Goal: Book appointment/travel/reservation

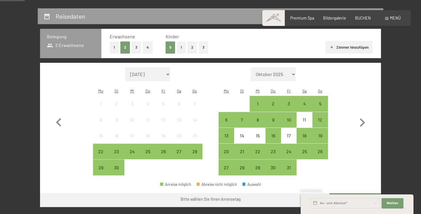
scroll to position [113, 0]
click at [363, 114] on icon "button" at bounding box center [362, 122] width 17 height 17
select select "[DATE]"
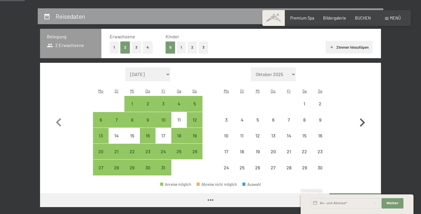
click at [363, 114] on icon "button" at bounding box center [362, 122] width 17 height 17
select select "2025-11-01"
select select "2025-12-01"
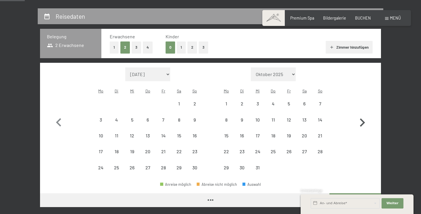
select select "2025-11-01"
select select "2025-12-01"
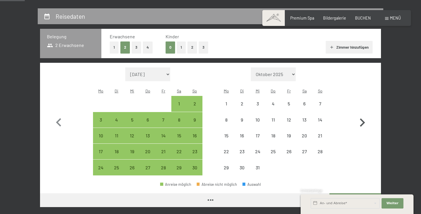
select select "2025-11-01"
select select "2025-12-01"
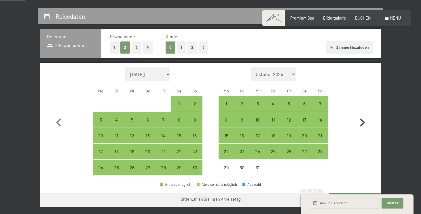
click at [363, 114] on icon "button" at bounding box center [362, 122] width 17 height 17
select select "2025-12-01"
select select "2026-01-01"
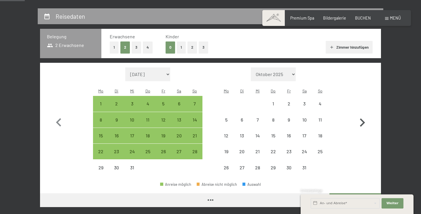
select select "2025-12-01"
select select "2026-01-01"
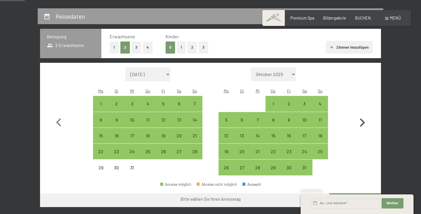
click at [363, 114] on icon "button" at bounding box center [362, 122] width 17 height 17
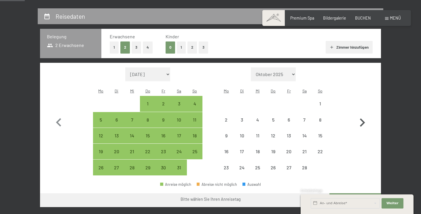
select select "2026-01-01"
select select "2026-02-01"
select select "2026-01-01"
select select "2026-02-01"
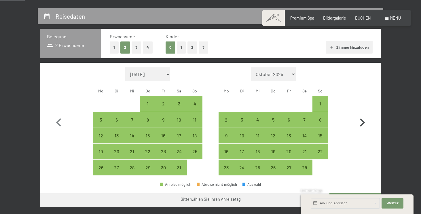
click at [363, 114] on icon "button" at bounding box center [362, 122] width 17 height 17
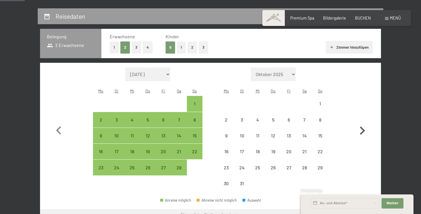
select select "2026-02-01"
select select "2026-03-01"
select select "2026-02-01"
select select "2026-03-01"
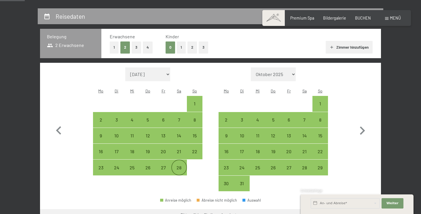
click at [175, 165] on div "28" at bounding box center [179, 172] width 14 height 14
select select "2026-02-01"
select select "2026-03-01"
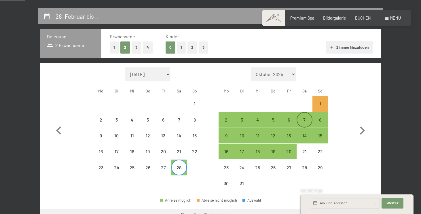
click at [305, 118] on div "7" at bounding box center [304, 125] width 14 height 14
select select "2026-02-01"
select select "2026-03-01"
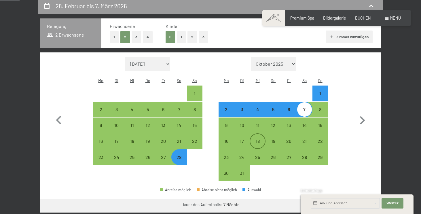
scroll to position [122, 0]
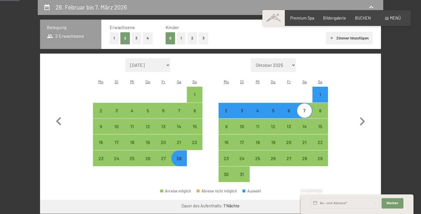
click at [321, 92] on div "1" at bounding box center [320, 99] width 14 height 14
select select "2026-02-01"
select select "2026-03-01"
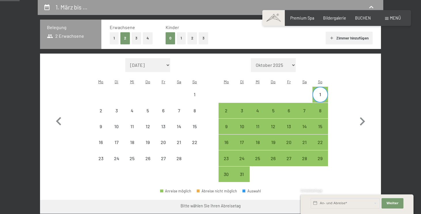
click at [323, 92] on div "1" at bounding box center [320, 99] width 14 height 14
select select "2026-02-01"
select select "2026-03-01"
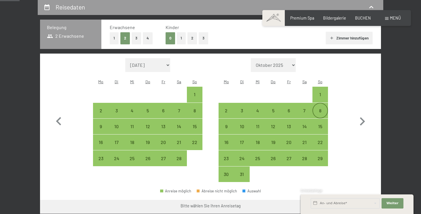
click at [321, 108] on div "8" at bounding box center [320, 115] width 14 height 14
select select "2026-02-01"
select select "2026-03-01"
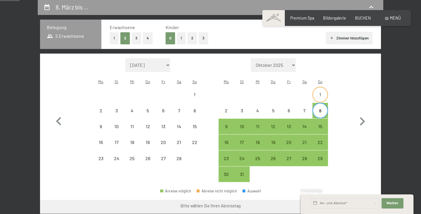
click at [323, 92] on div "1" at bounding box center [320, 99] width 14 height 14
select select "2026-02-01"
select select "2026-03-01"
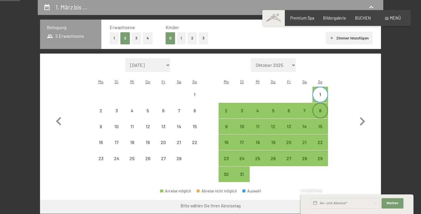
click at [321, 103] on div "8" at bounding box center [320, 110] width 14 height 14
select select "2026-02-01"
select select "2026-03-01"
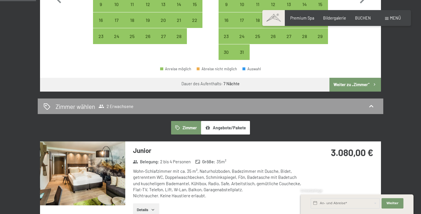
scroll to position [216, 0]
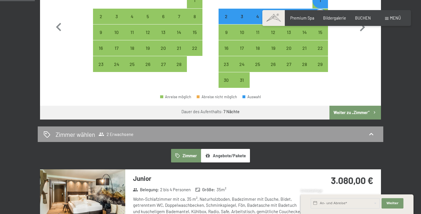
click at [348, 106] on button "Weiter zu „Zimmer“" at bounding box center [356, 113] width 52 height 14
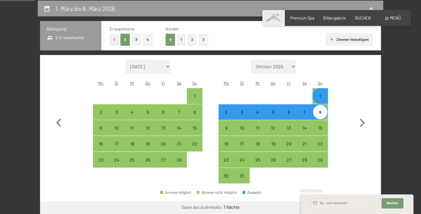
select select "2026-02-01"
select select "2026-03-01"
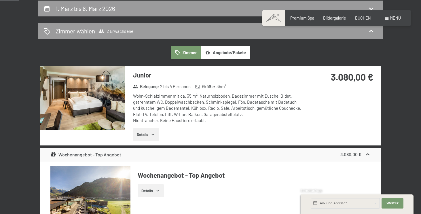
click at [214, 50] on button "Angebote/Pakete" at bounding box center [225, 52] width 49 height 13
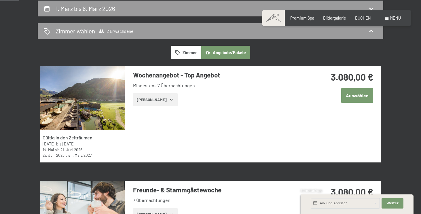
click at [165, 102] on button "Zeige Zimmer" at bounding box center [155, 99] width 45 height 13
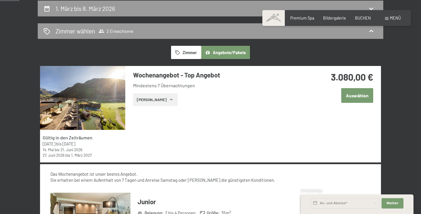
click at [169, 99] on icon "button" at bounding box center [171, 99] width 5 height 5
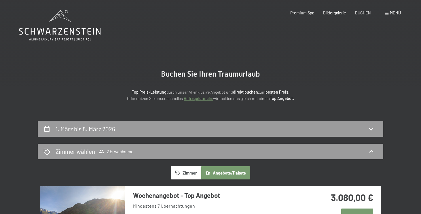
scroll to position [0, 0]
